Goal: Task Accomplishment & Management: Use online tool/utility

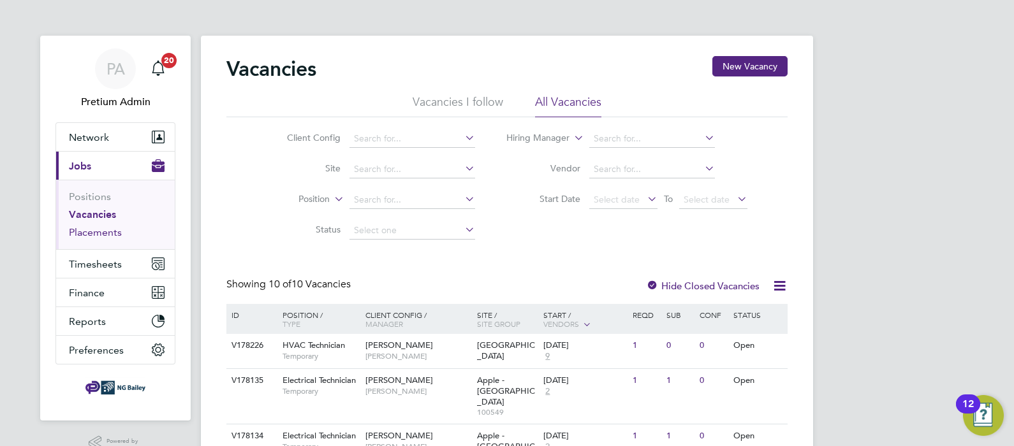
click at [94, 230] on link "Placements" at bounding box center [95, 232] width 53 height 12
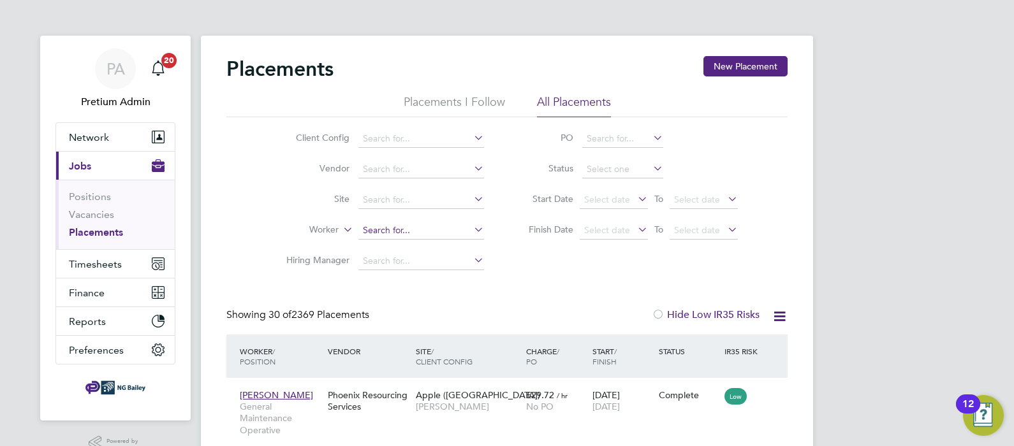
click at [379, 231] on input at bounding box center [421, 231] width 126 height 18
click at [404, 245] on li "[PERSON_NAME]" at bounding box center [421, 247] width 126 height 17
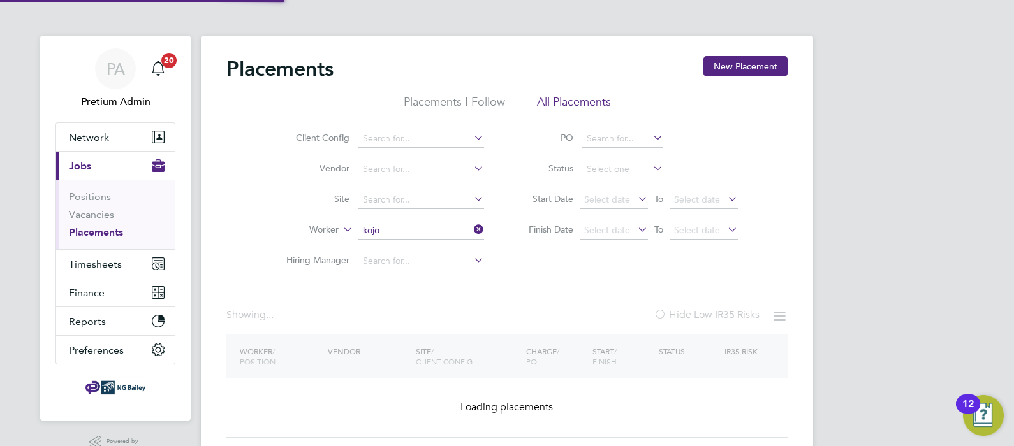
type input "[PERSON_NAME]"
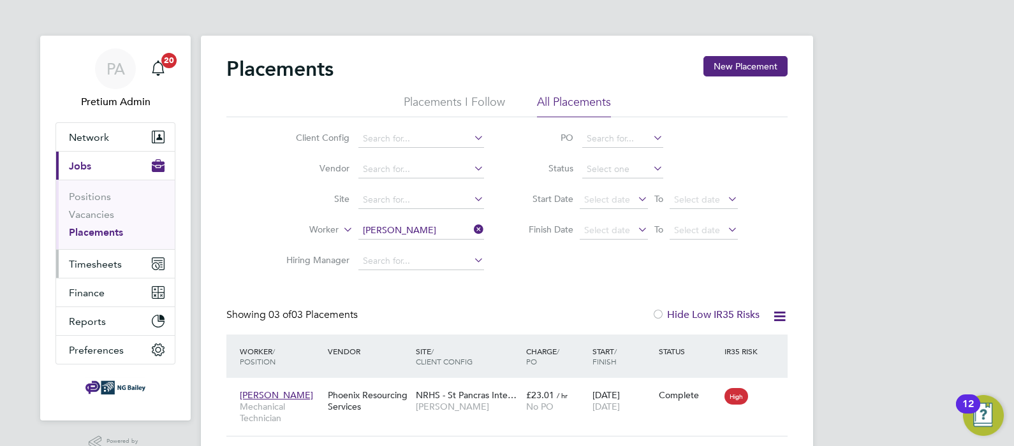
click at [84, 266] on span "Timesheets" at bounding box center [95, 264] width 53 height 12
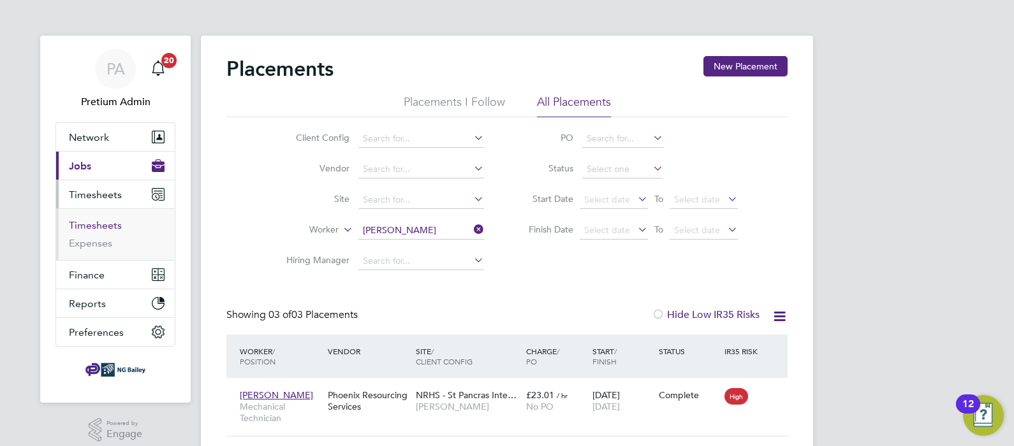
click at [91, 223] on link "Timesheets" at bounding box center [95, 225] width 53 height 12
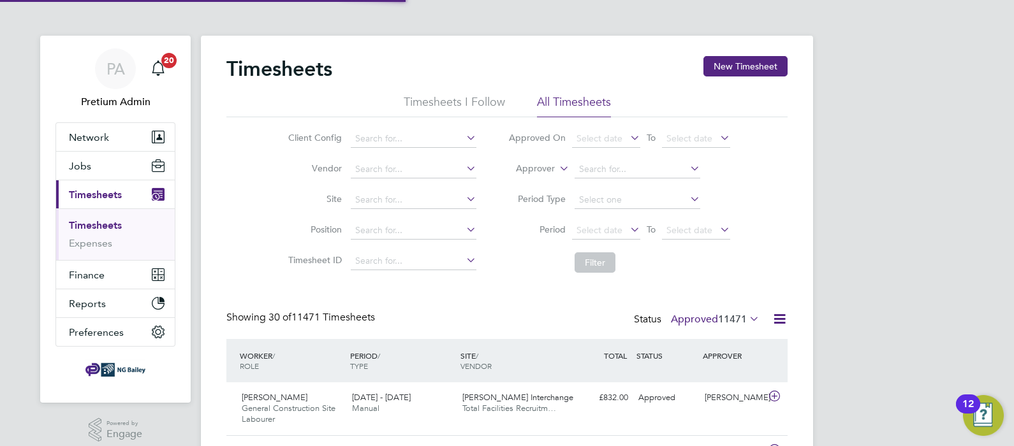
click at [547, 171] on label "Approver" at bounding box center [525, 169] width 57 height 13
click at [540, 179] on li "Worker" at bounding box center [523, 183] width 62 height 17
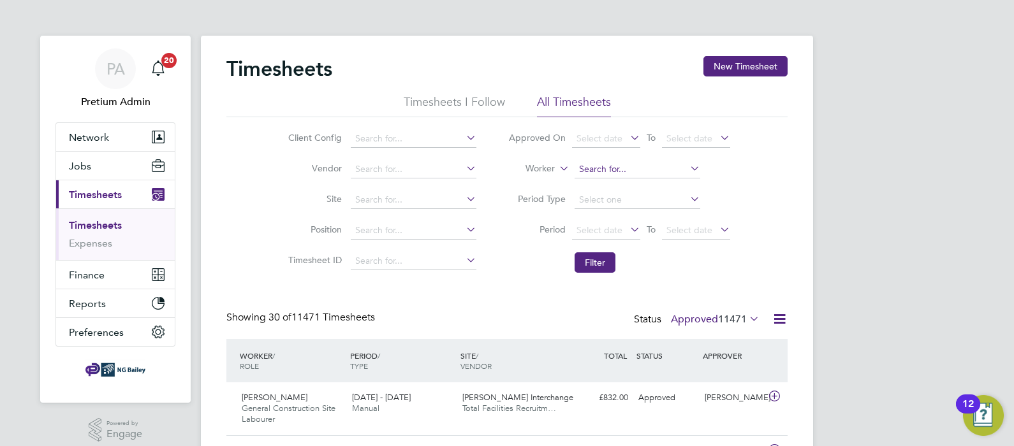
click at [587, 172] on input at bounding box center [638, 170] width 126 height 18
type input "j"
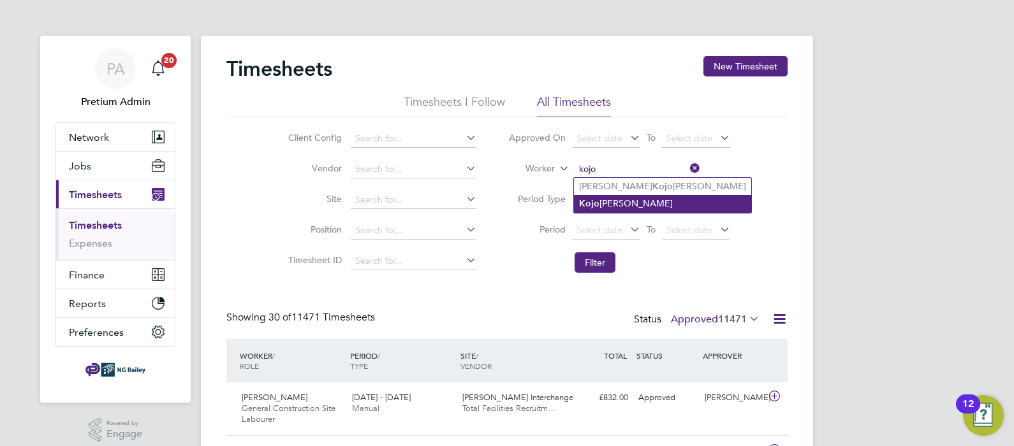
click at [622, 204] on li "[PERSON_NAME]" at bounding box center [662, 203] width 177 height 17
type input "[PERSON_NAME]"
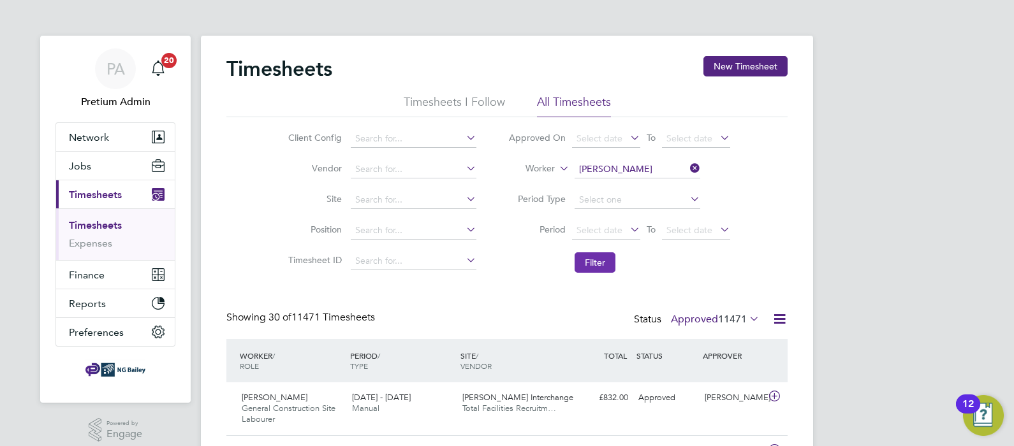
click at [601, 255] on button "Filter" at bounding box center [595, 263] width 41 height 20
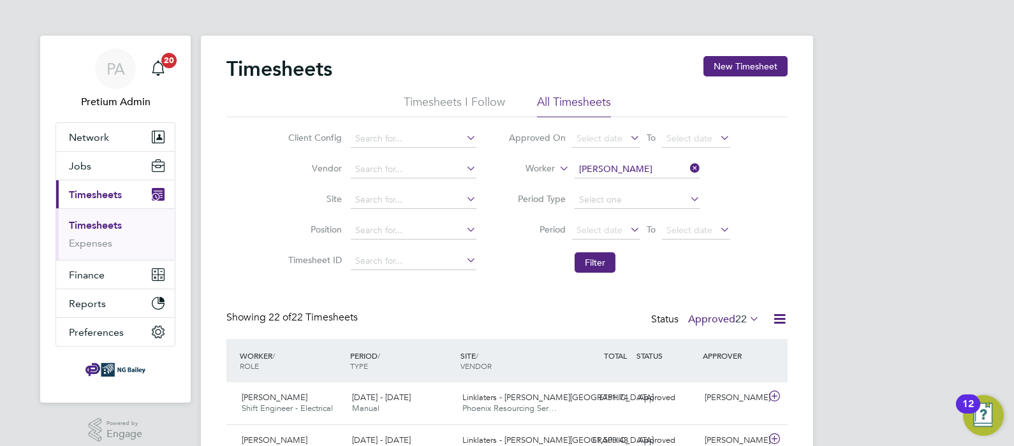
click at [705, 325] on div "Status Approved 22" at bounding box center [706, 320] width 111 height 18
click at [497, 311] on div "Showing 22 of 22 Timesheets Status Approved 22" at bounding box center [506, 325] width 561 height 28
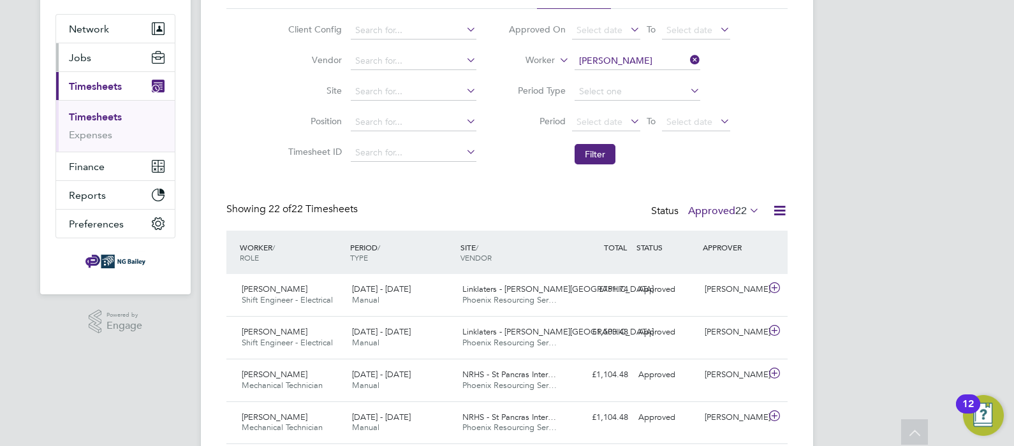
click at [83, 57] on span "Jobs" at bounding box center [80, 58] width 22 height 12
click at [114, 62] on button "Jobs" at bounding box center [115, 57] width 119 height 28
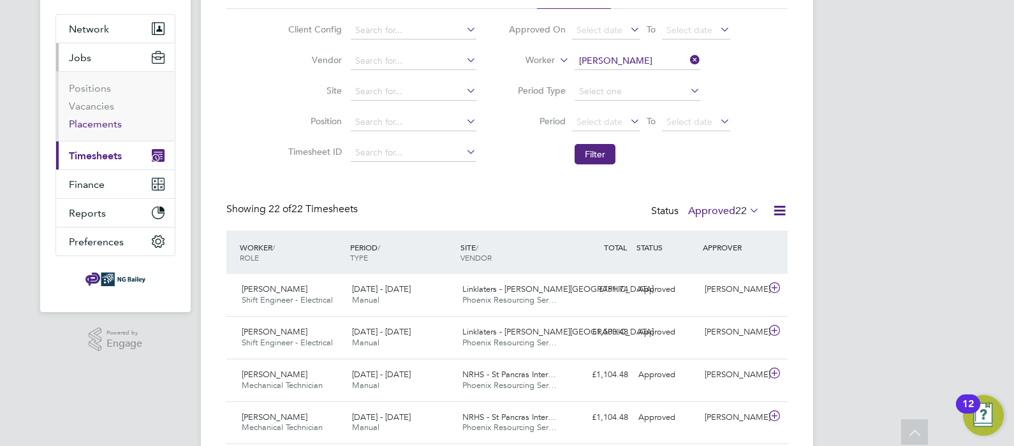
click at [84, 126] on link "Placements" at bounding box center [95, 124] width 53 height 12
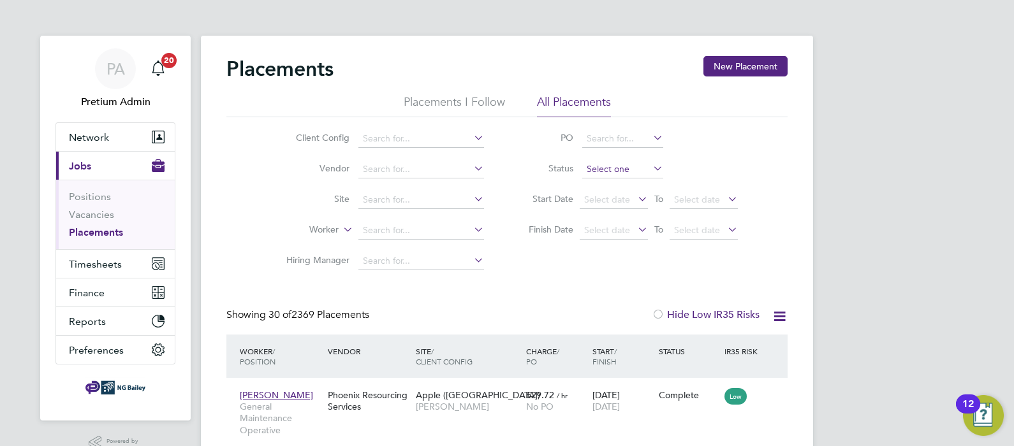
click at [610, 172] on input at bounding box center [622, 170] width 81 height 18
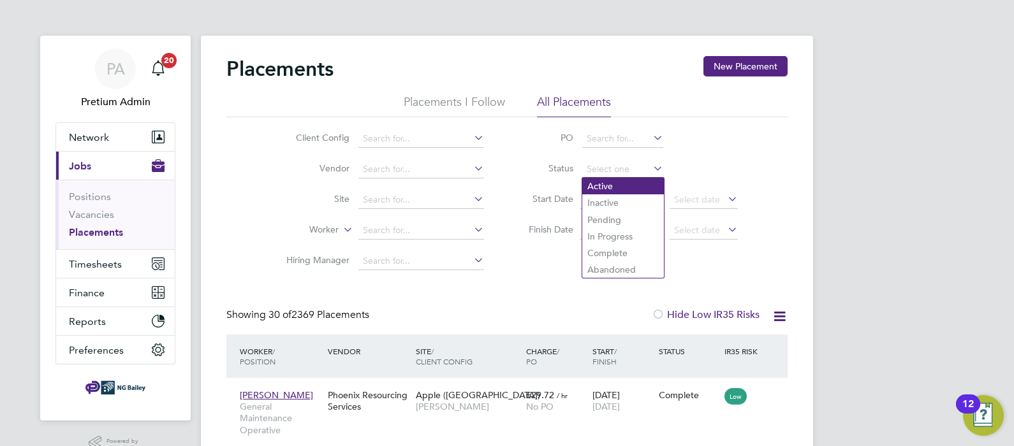
click at [616, 182] on li "Active" at bounding box center [623, 186] width 82 height 17
type input "Active"
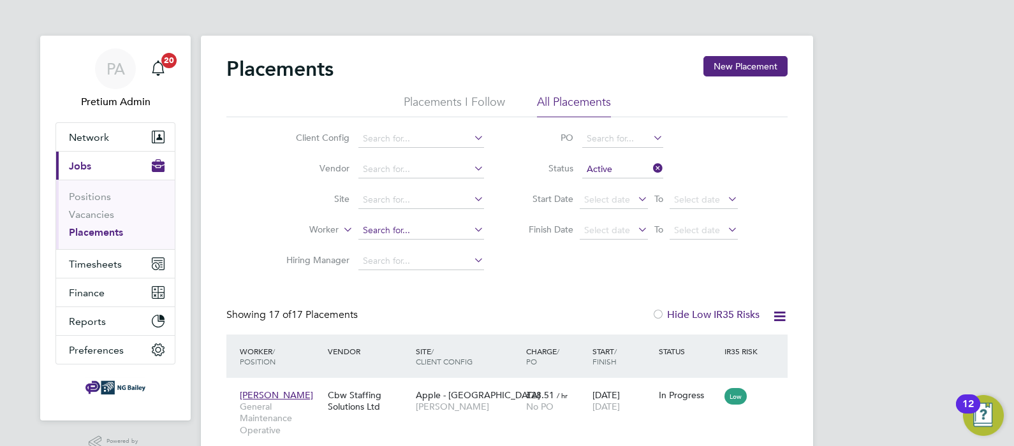
click at [379, 234] on input at bounding box center [421, 231] width 126 height 18
click at [400, 246] on li "[PERSON_NAME]" at bounding box center [421, 247] width 126 height 17
type input "[PERSON_NAME]"
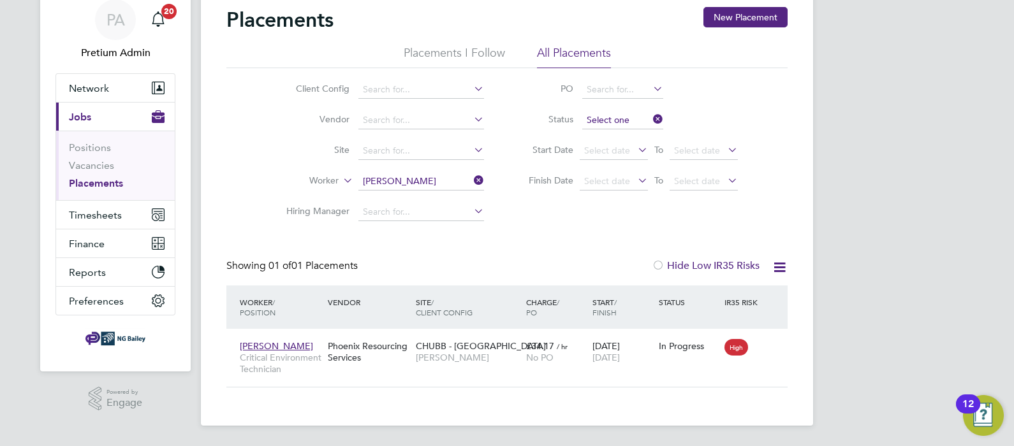
click at [605, 105] on li "Status" at bounding box center [627, 120] width 254 height 31
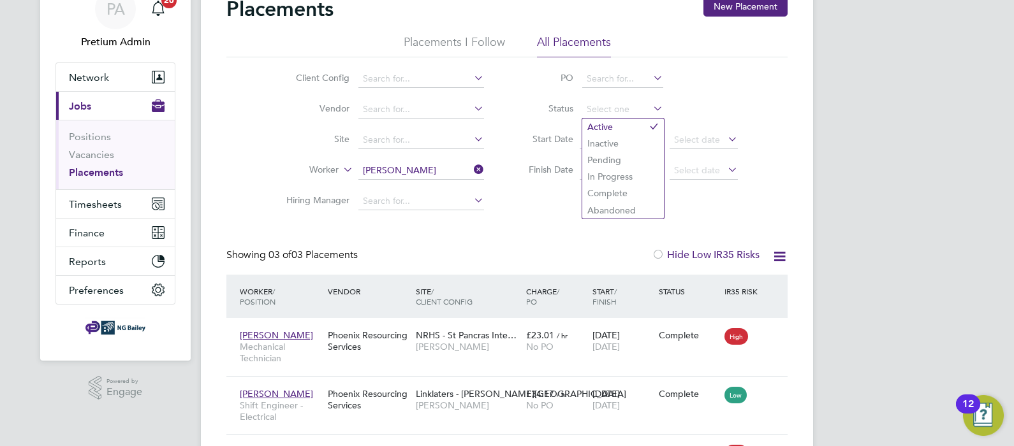
click at [511, 259] on div "Showing 03 of 03 Placements Hide Low IR35 Risks" at bounding box center [506, 262] width 561 height 26
click at [455, 417] on div "Linklaters - [PERSON_NAME] House [PERSON_NAME]" at bounding box center [468, 400] width 110 height 36
click at [403, 165] on ul "Client Config Vendor Site Worker Hiring Manager" at bounding box center [380, 140] width 240 height 153
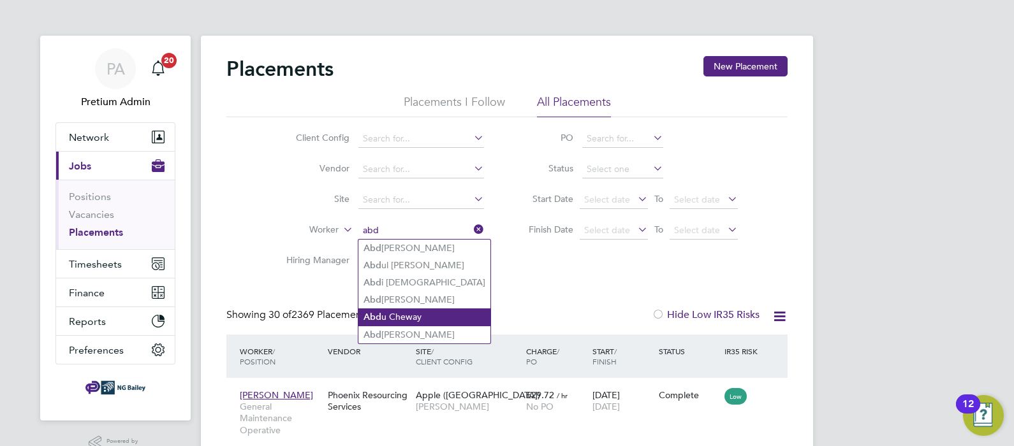
click at [453, 315] on li "Abd u Cheway" at bounding box center [424, 317] width 132 height 17
type input "[PERSON_NAME]"
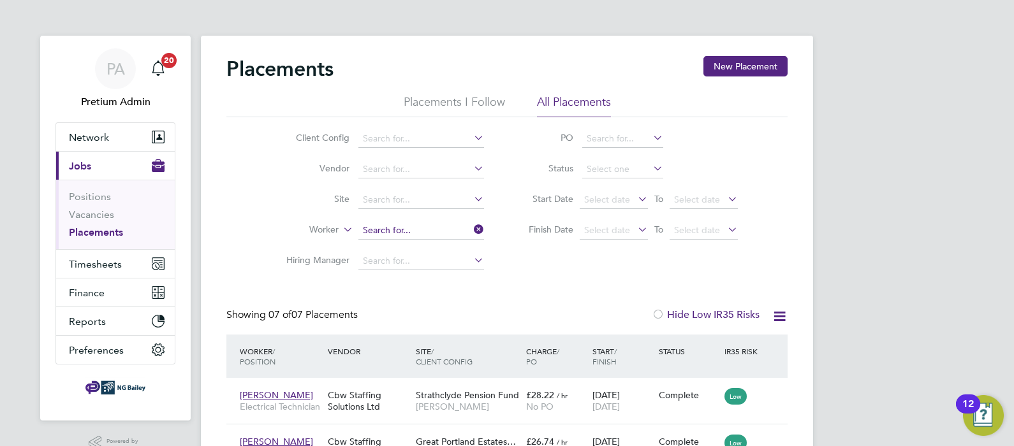
click at [368, 235] on input at bounding box center [421, 231] width 126 height 18
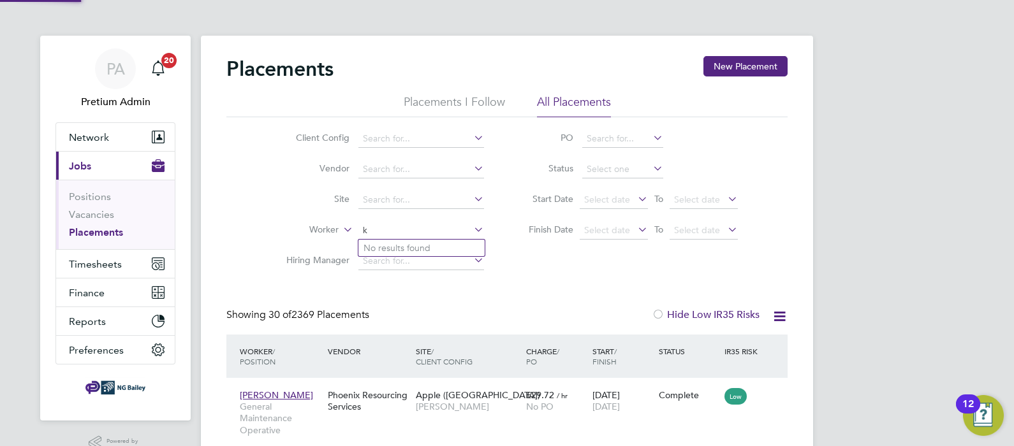
scroll to position [36, 89]
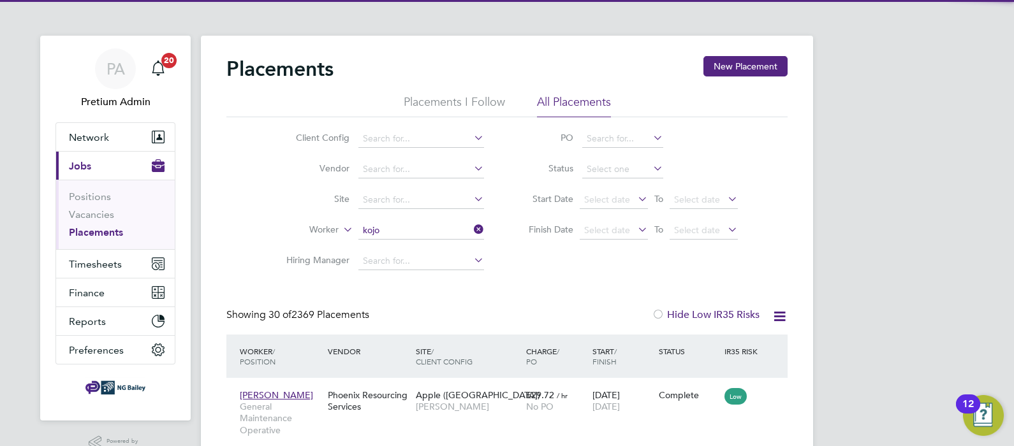
click at [395, 246] on li "[PERSON_NAME]" at bounding box center [421, 248] width 126 height 17
type input "[PERSON_NAME]"
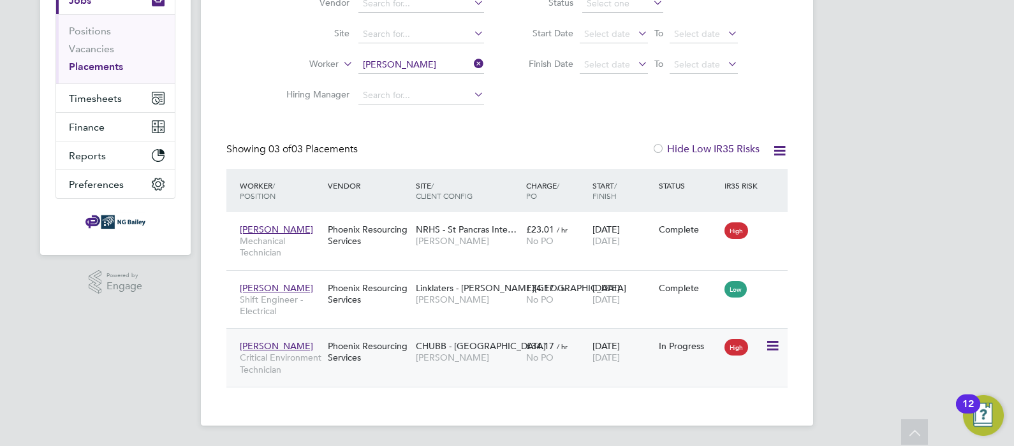
click at [446, 365] on div "[PERSON_NAME] Critical Environment Technician Phoenix Resourcing Services CHUBB…" at bounding box center [506, 357] width 561 height 59
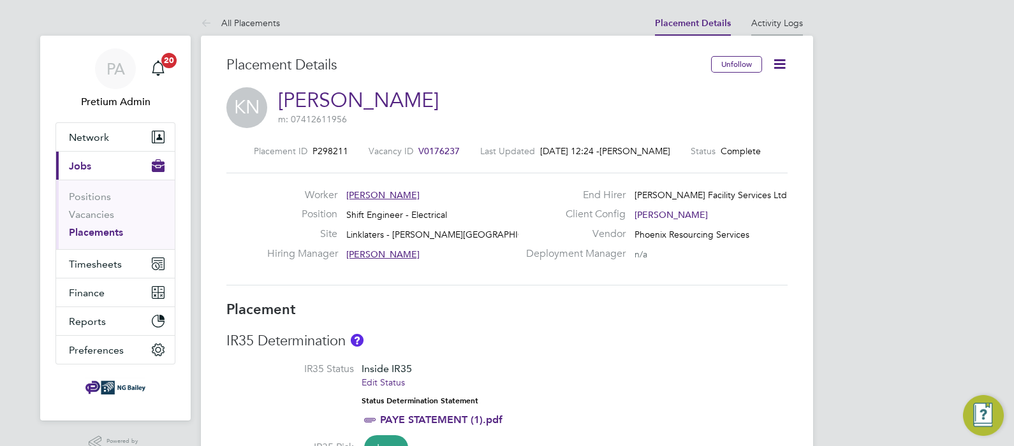
click at [775, 24] on link "Activity Logs" at bounding box center [777, 22] width 52 height 11
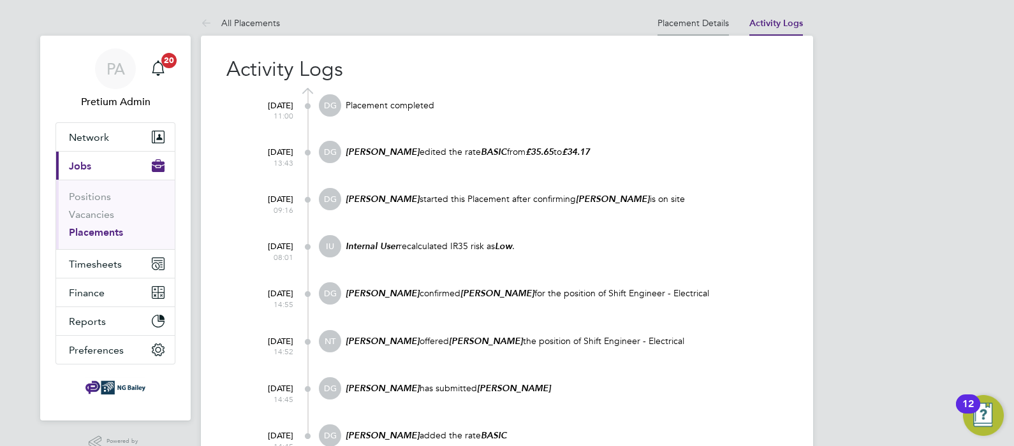
click at [697, 29] on li "Placement Details" at bounding box center [693, 23] width 71 height 26
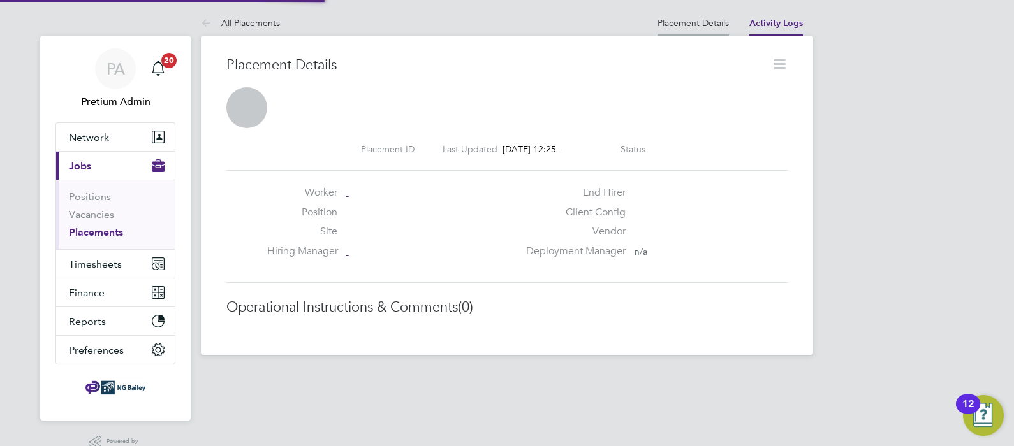
scroll to position [6, 6]
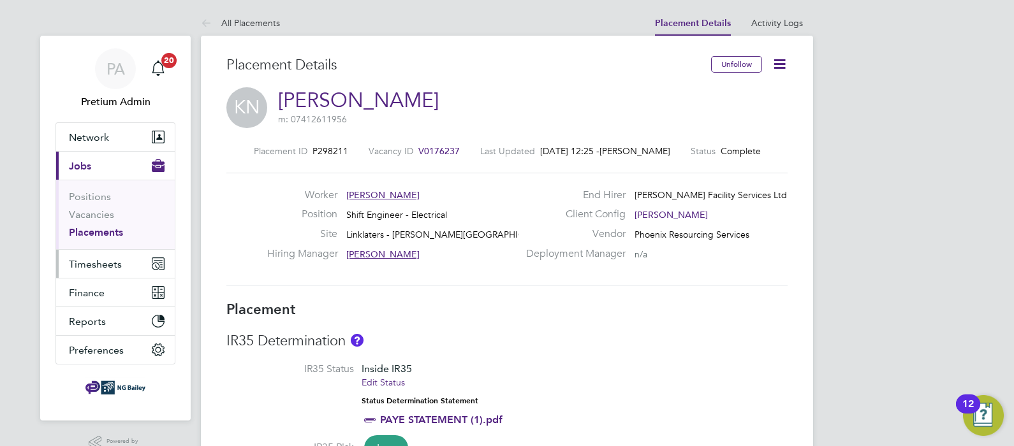
click at [92, 260] on span "Timesheets" at bounding box center [95, 264] width 53 height 12
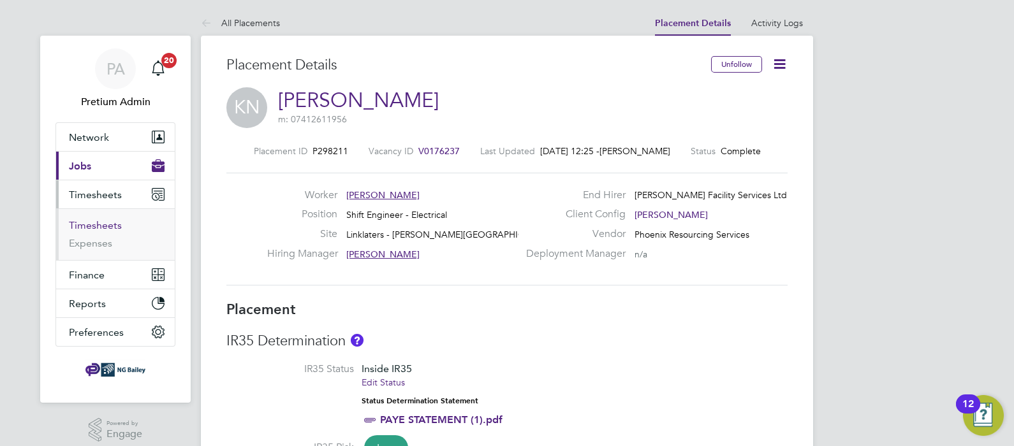
click at [87, 225] on link "Timesheets" at bounding box center [95, 225] width 53 height 12
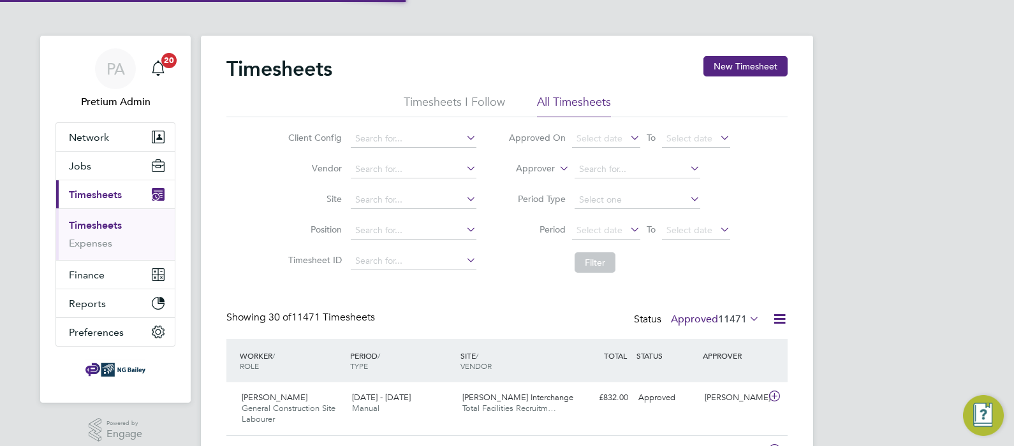
click at [546, 171] on label "Approver" at bounding box center [525, 169] width 57 height 13
click at [543, 180] on li "Worker" at bounding box center [523, 183] width 62 height 17
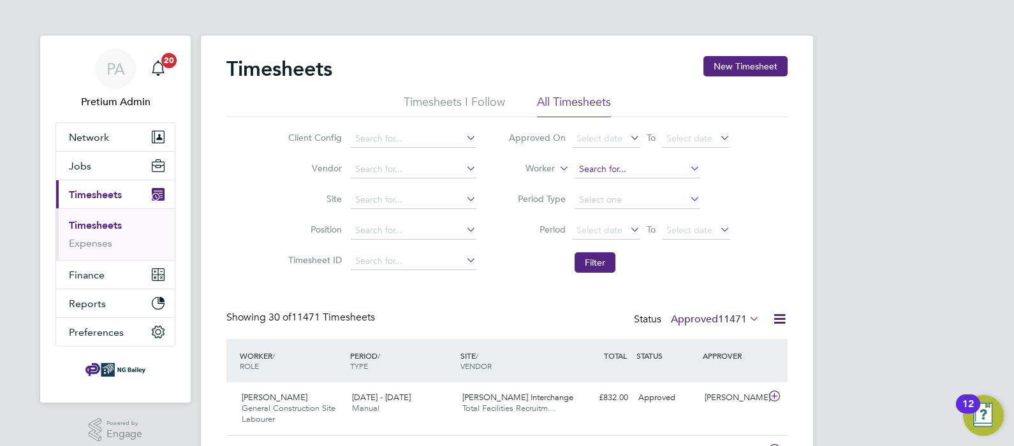
click at [610, 167] on input at bounding box center [638, 170] width 126 height 18
type input "Richard Kojo Owusu"
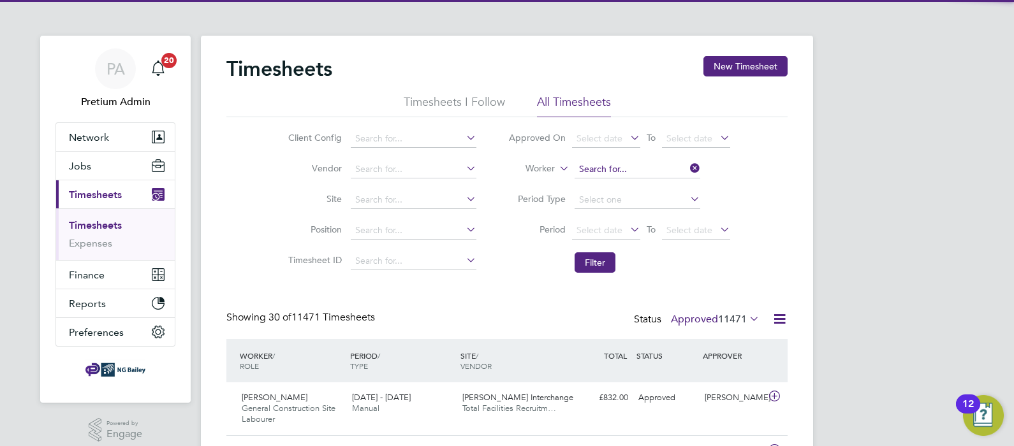
click at [610, 167] on input at bounding box center [638, 170] width 126 height 18
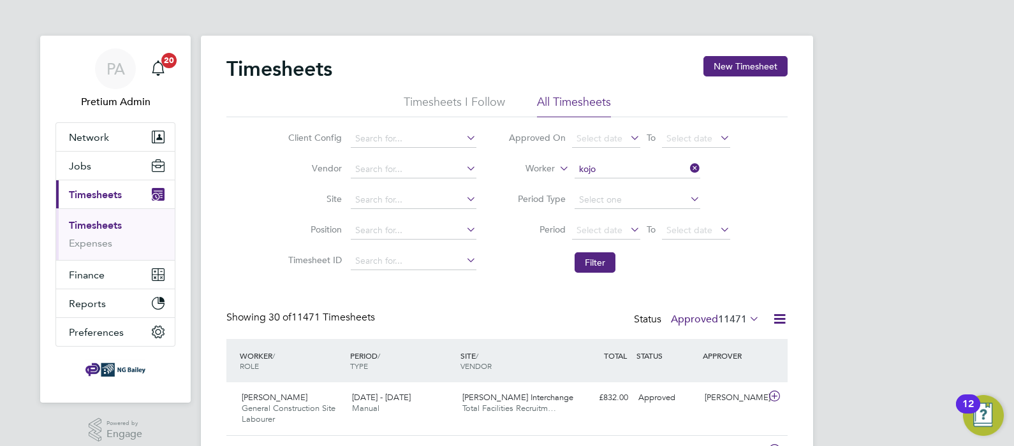
click at [623, 198] on li "[PERSON_NAME]" at bounding box center [662, 204] width 177 height 17
type input "[PERSON_NAME]"
click at [594, 258] on button "Filter" at bounding box center [595, 263] width 41 height 20
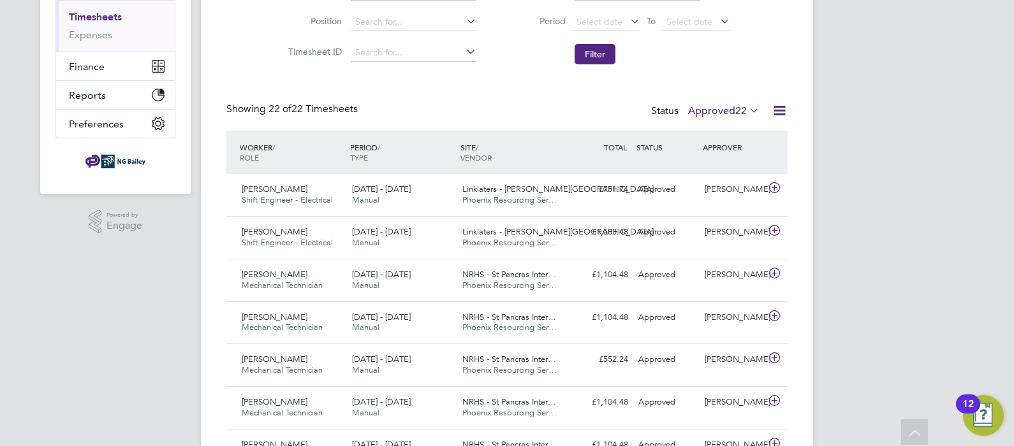
click at [712, 115] on label "Approved 22" at bounding box center [723, 111] width 71 height 13
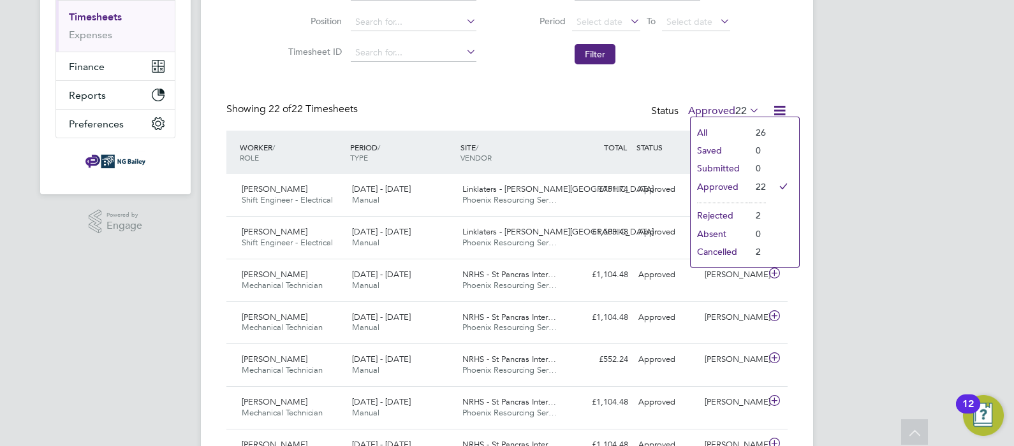
click at [711, 107] on label "Approved 22" at bounding box center [723, 111] width 71 height 13
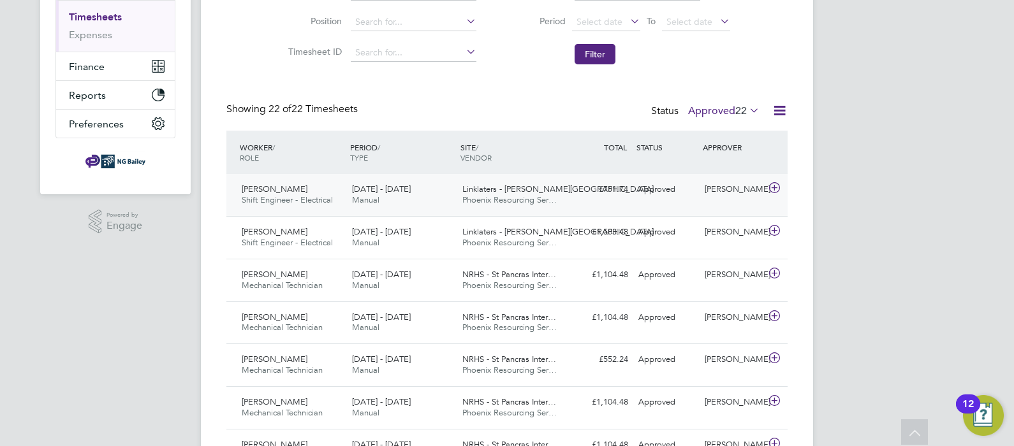
click at [451, 196] on div "19 - 25 Jul 2025 Manual" at bounding box center [402, 195] width 110 height 32
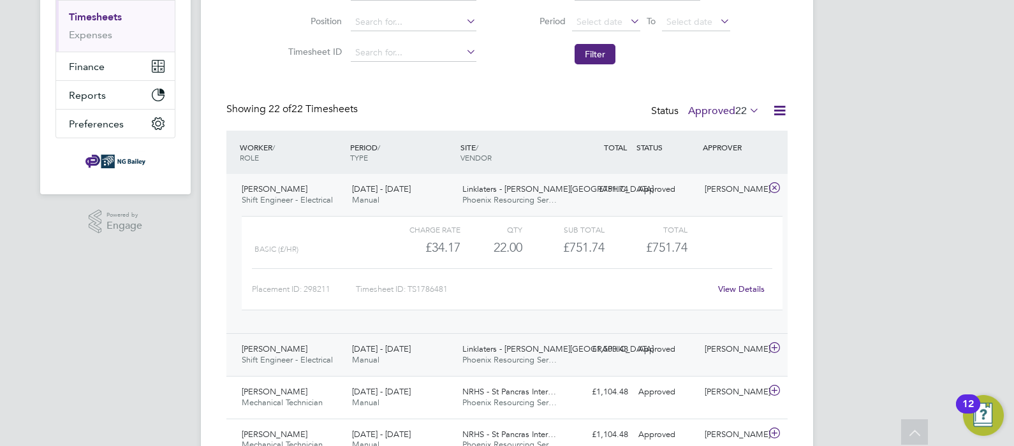
click at [421, 360] on div "12 - 18 Jul 2025 Manual" at bounding box center [402, 355] width 110 height 32
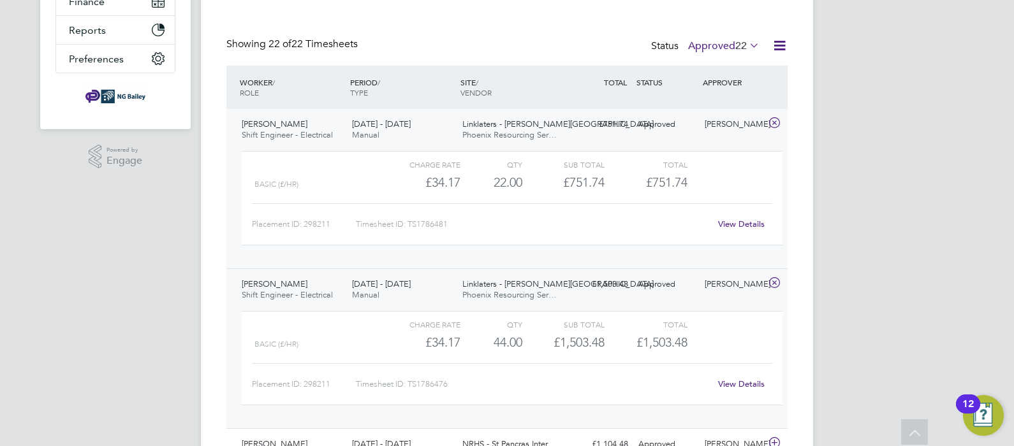
click at [538, 295] on span "Phoenix Resourcing Ser…" at bounding box center [509, 295] width 94 height 11
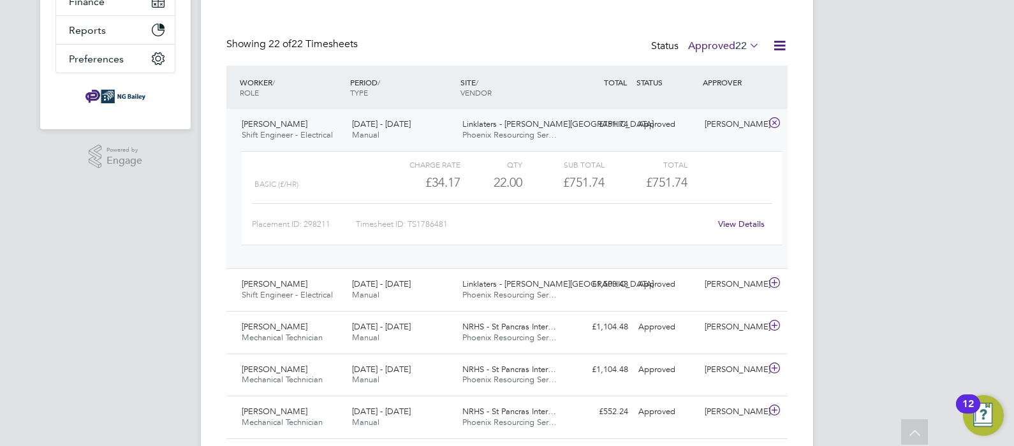
click at [534, 133] on span "Phoenix Resourcing Ser…" at bounding box center [509, 134] width 94 height 11
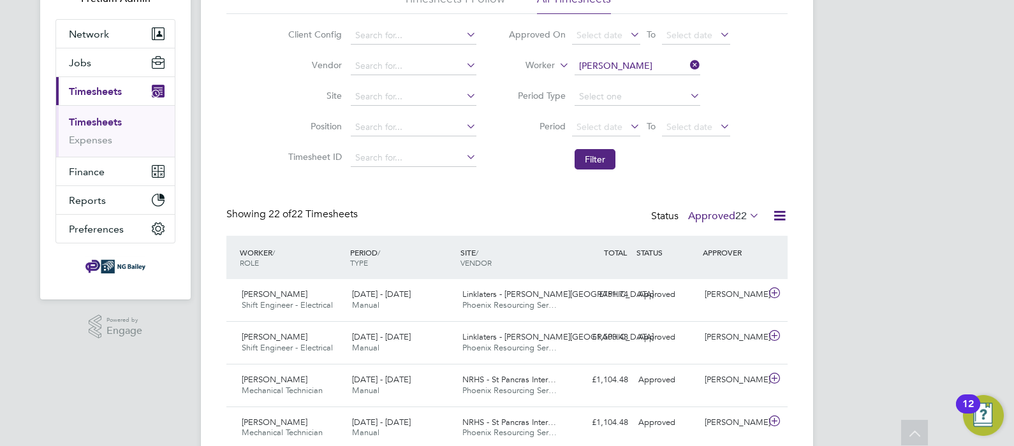
scroll to position [0, 0]
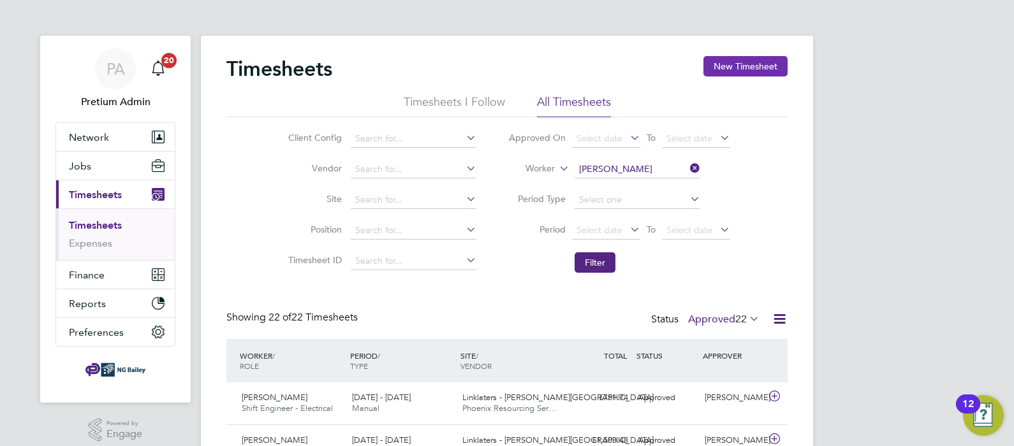
click at [744, 71] on button "New Timesheet" at bounding box center [745, 66] width 84 height 20
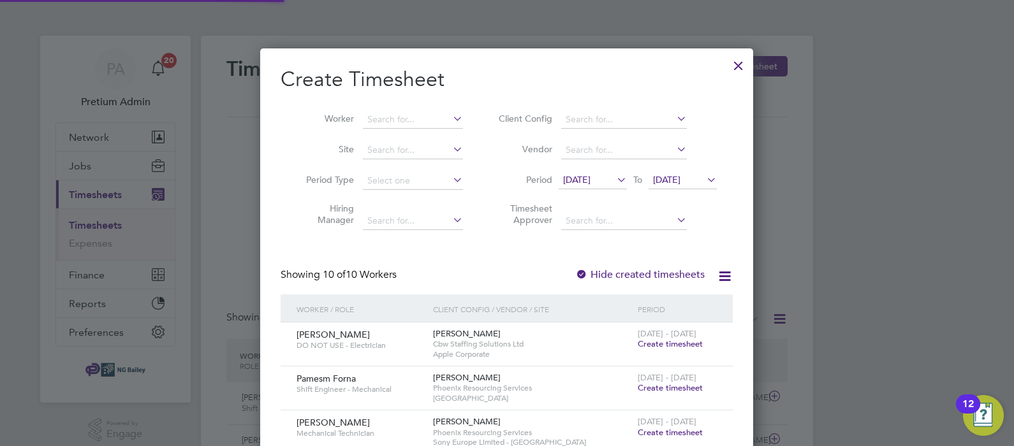
scroll to position [826, 494]
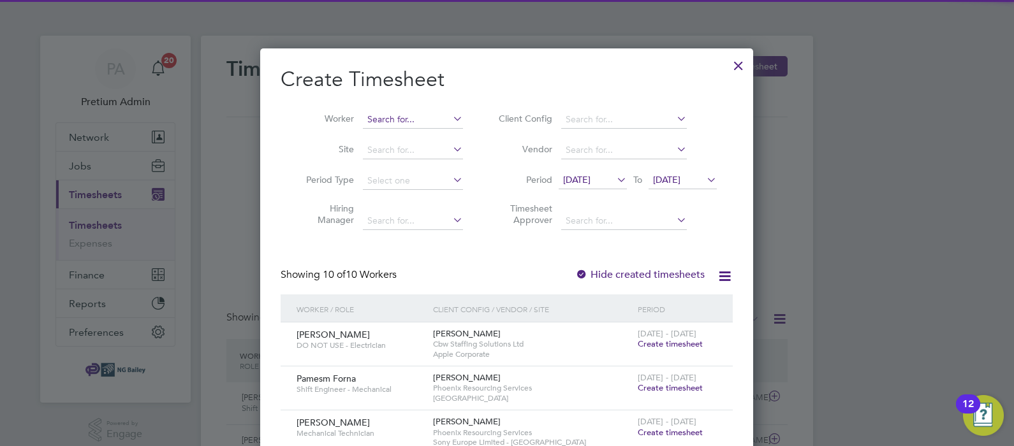
click at [376, 121] on input at bounding box center [413, 120] width 100 height 18
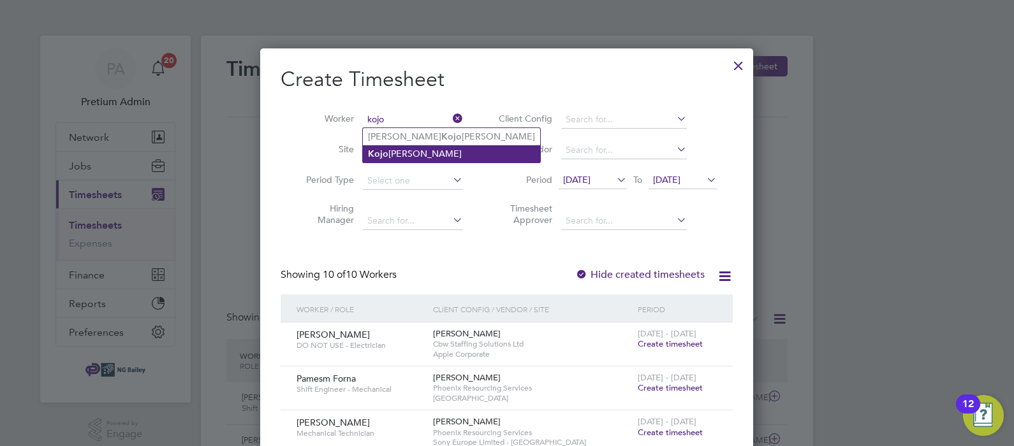
click at [389, 151] on li "[PERSON_NAME]" at bounding box center [451, 153] width 177 height 17
type input "[PERSON_NAME]"
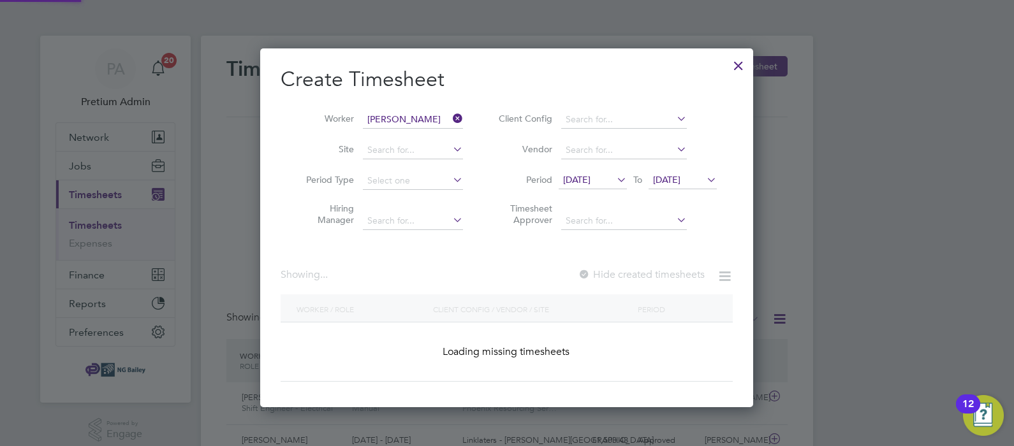
scroll to position [344, 494]
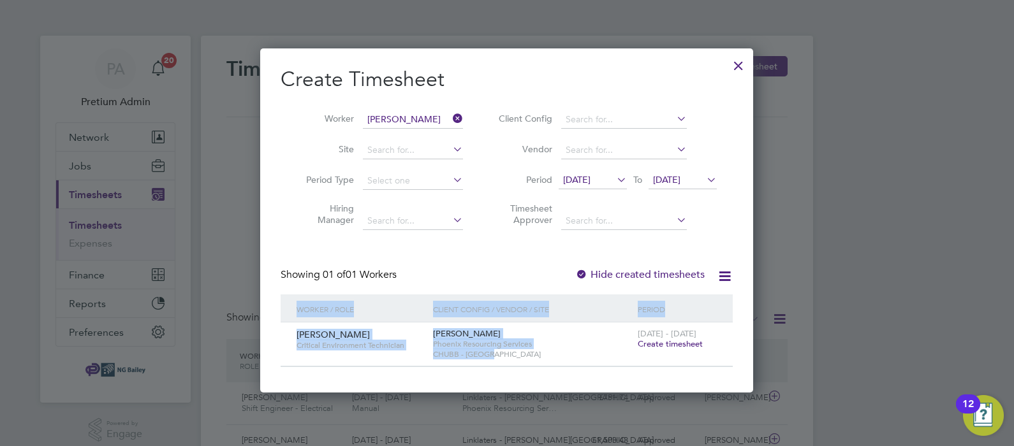
drag, startPoint x: 504, startPoint y: 356, endPoint x: 276, endPoint y: 315, distance: 231.4
click at [276, 315] on div "Create Timesheet Worker Kojo Nkansah Site Period Type Hiring Manager Client Con…" at bounding box center [506, 220] width 493 height 344
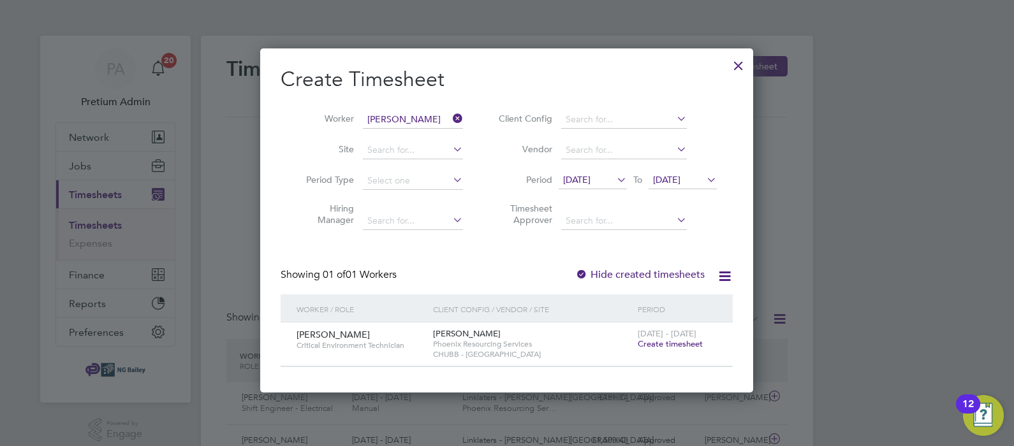
click at [633, 372] on div "Create Timesheet Worker Kojo Nkansah Site Period Type Hiring Manager Client Con…" at bounding box center [506, 220] width 493 height 344
click at [734, 68] on div at bounding box center [738, 62] width 23 height 23
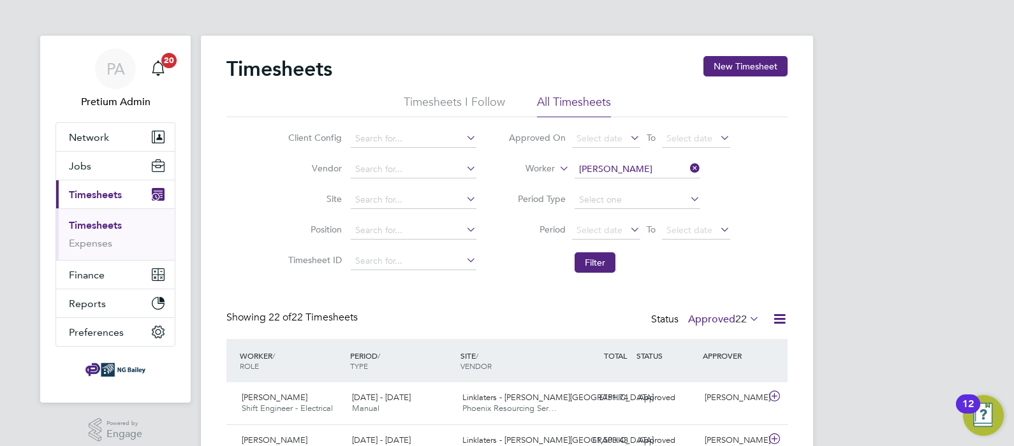
scroll to position [32, 110]
